Goal: Register for event/course

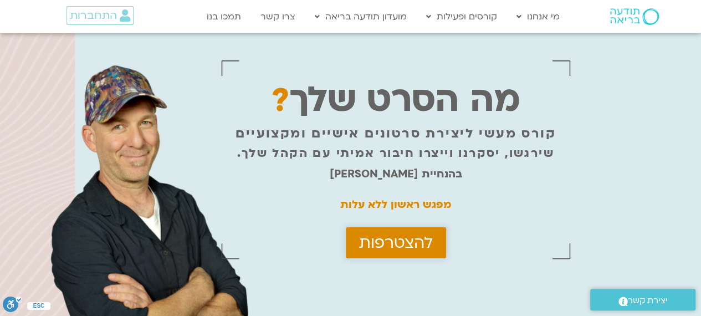
drag, startPoint x: 0, startPoint y: 0, endPoint x: 431, endPoint y: 241, distance: 494.1
click at [431, 241] on span "להצטרפות" at bounding box center [396, 243] width 74 height 18
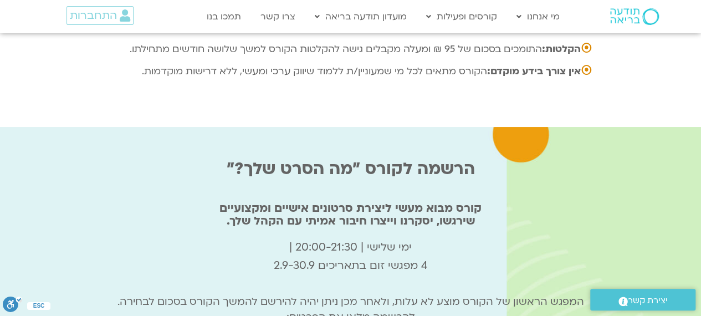
scroll to position [3684, 0]
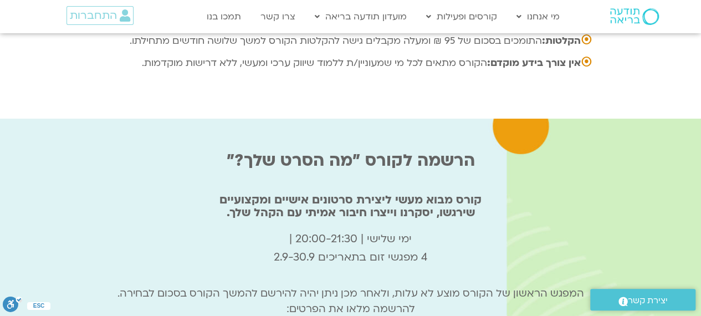
type input "סיגל"
type input "sigalhason1@gmail.com"
type input "0502023616"
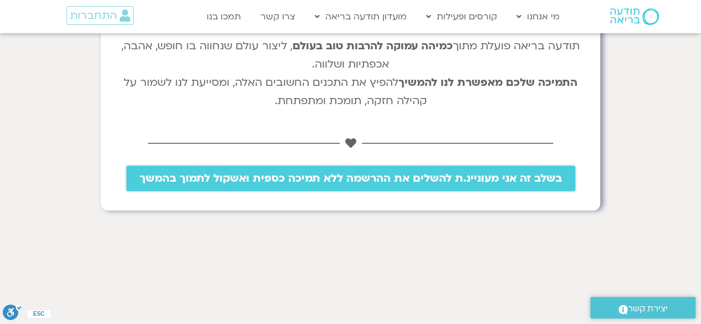
scroll to position [341, 0]
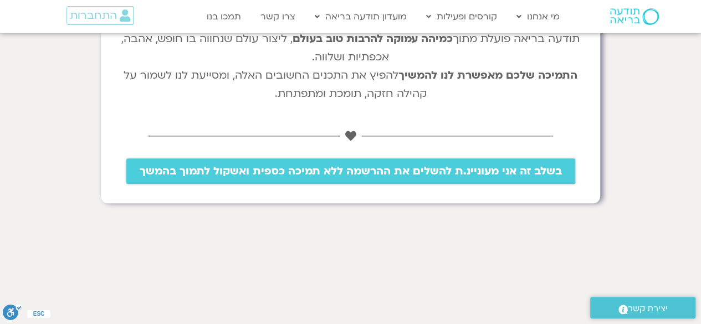
click at [419, 173] on span "בשלב זה אני מעוניינ.ת להשלים את ההרשמה ללא תמיכה כספית ואשקול לתמוך בהמשך" at bounding box center [351, 171] width 422 height 12
